Goal: Check status: Check status

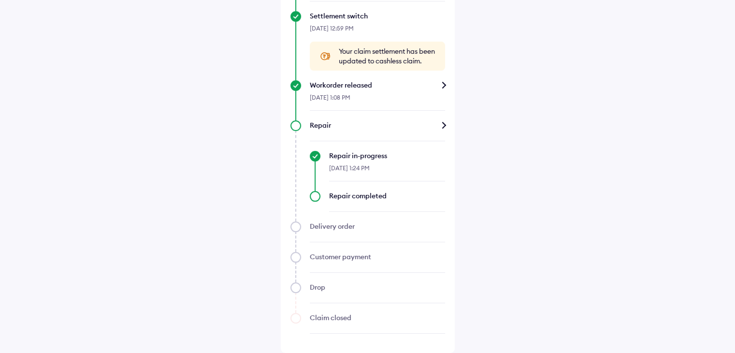
scroll to position [384, 0]
click at [442, 87] on div "Workorder released" at bounding box center [377, 85] width 135 height 10
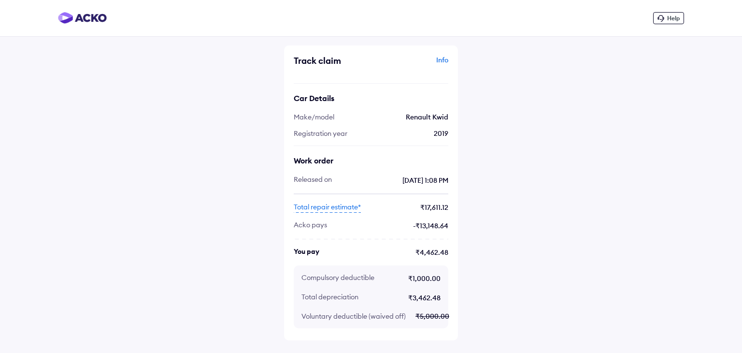
click at [441, 60] on div "Info" at bounding box center [410, 64] width 75 height 18
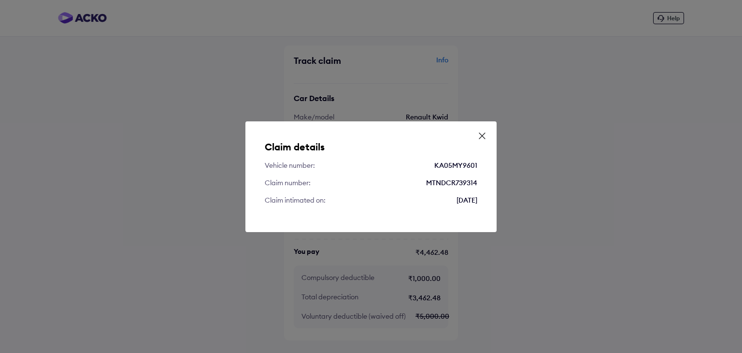
click at [481, 134] on icon at bounding box center [482, 136] width 6 height 6
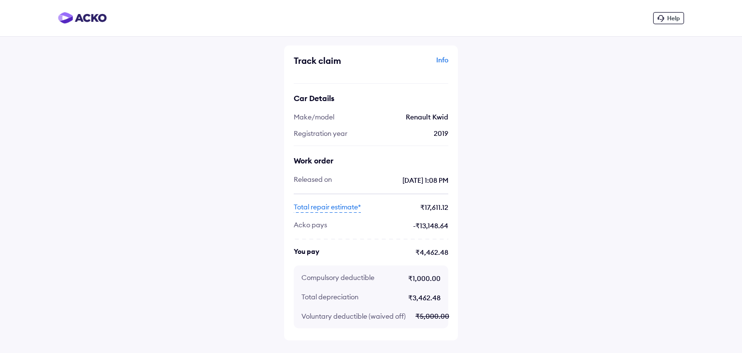
click at [330, 211] on span "Total repair estimate*" at bounding box center [327, 207] width 67 height 11
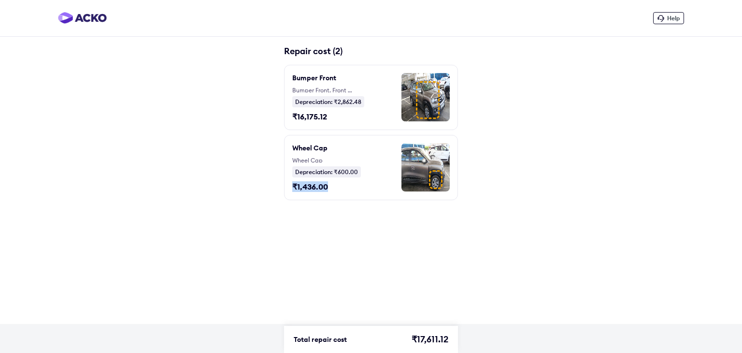
click at [219, 198] on div "Help Repair cost (2) Bumper Front Bumper Front, Front door RH, Fender Cladding …" at bounding box center [371, 162] width 742 height 324
